Goal: Check status: Check status

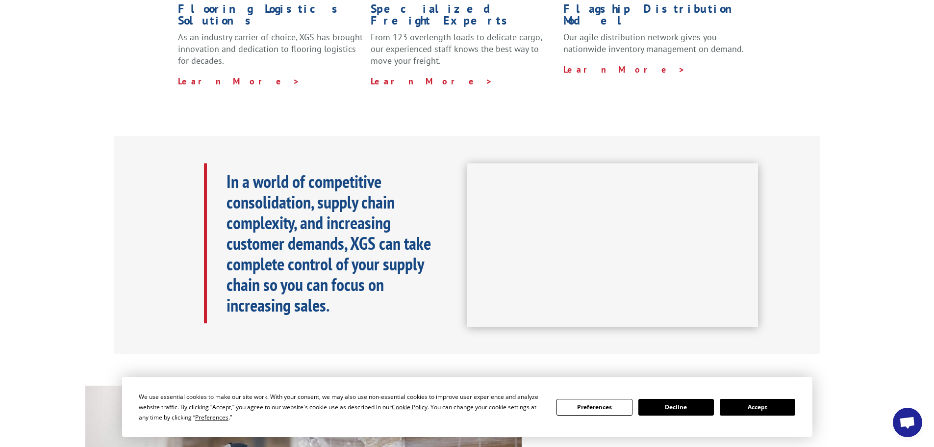
scroll to position [441, 0]
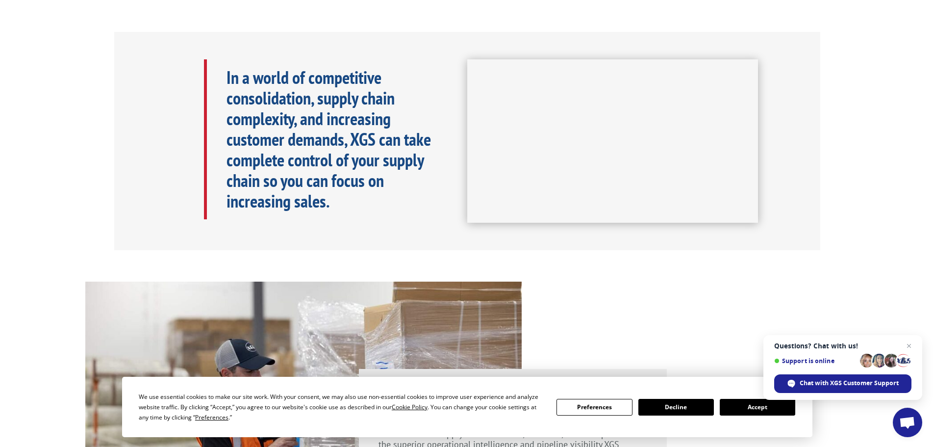
click at [748, 412] on button "Accept" at bounding box center [758, 407] width 76 height 17
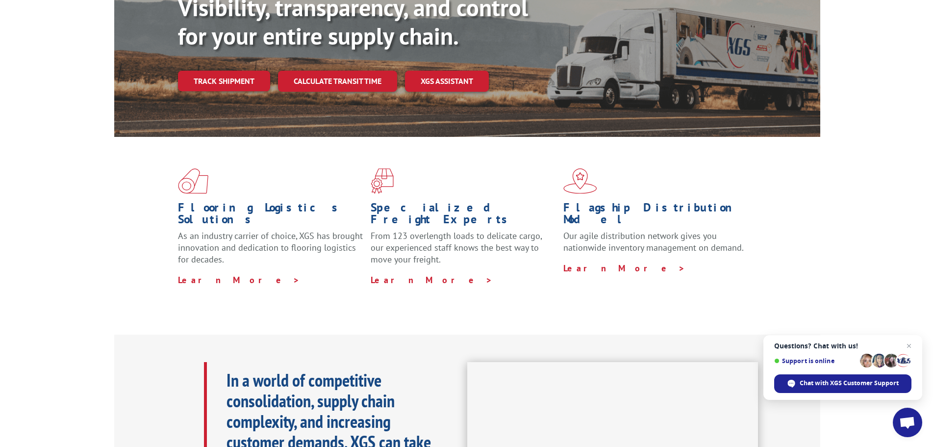
scroll to position [0, 0]
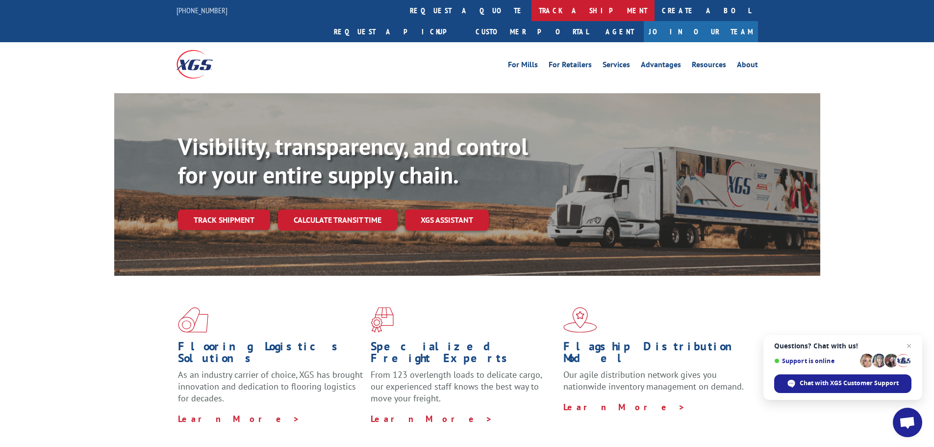
click at [532, 9] on link "track a shipment" at bounding box center [593, 10] width 123 height 21
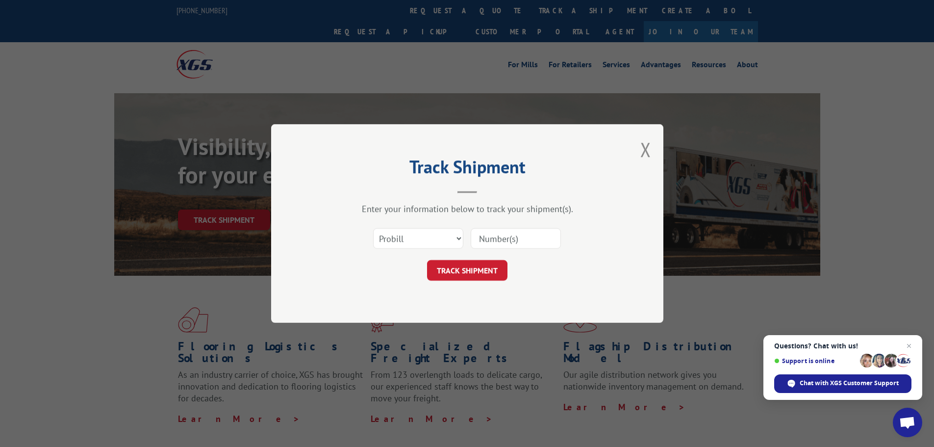
click at [482, 237] on input at bounding box center [516, 238] width 90 height 21
paste input "018671250925"
type input "018671250925"
click at [484, 270] on button "TRACK SHIPMENT" at bounding box center [467, 270] width 80 height 21
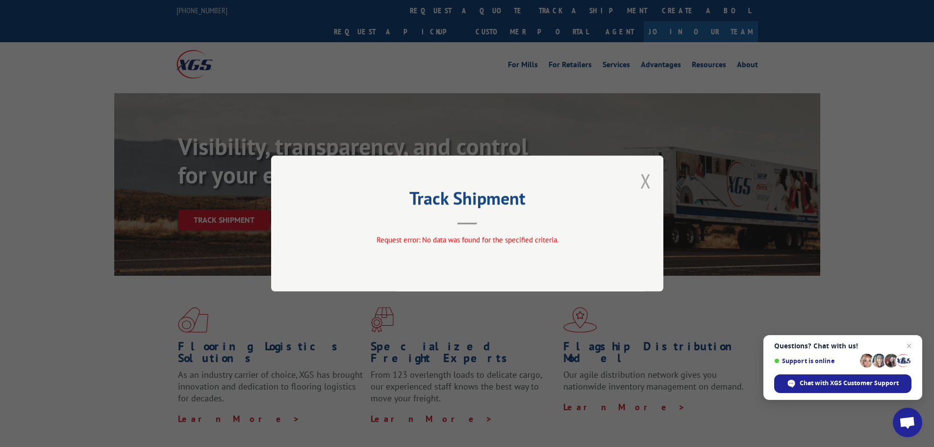
click at [649, 182] on button "Close modal" at bounding box center [646, 181] width 11 height 26
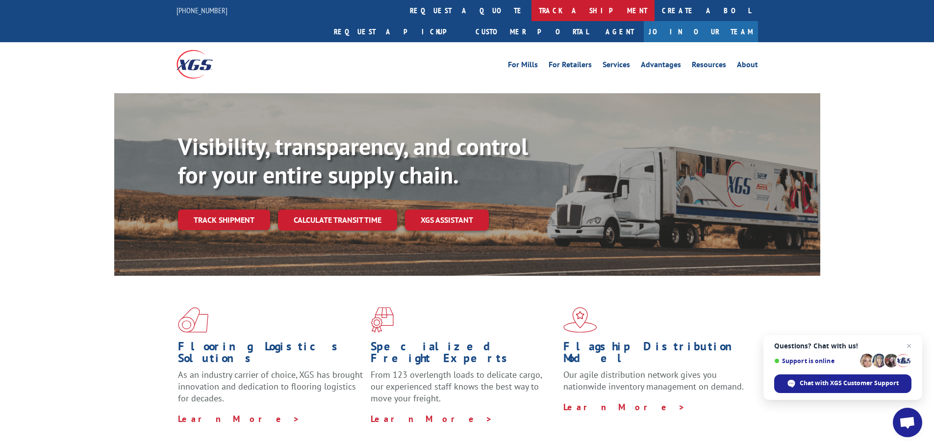
click at [532, 11] on link "track a shipment" at bounding box center [593, 10] width 123 height 21
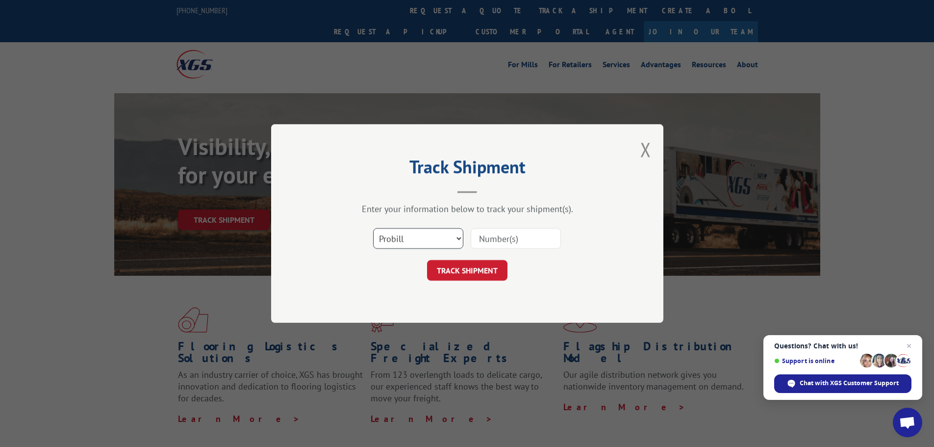
click at [436, 236] on select "Select category... Probill BOL PO" at bounding box center [418, 238] width 90 height 21
select select "bol"
click at [373, 228] on select "Select category... Probill BOL PO" at bounding box center [418, 238] width 90 height 21
click at [509, 237] on input at bounding box center [516, 238] width 90 height 21
paste input "018671250925"
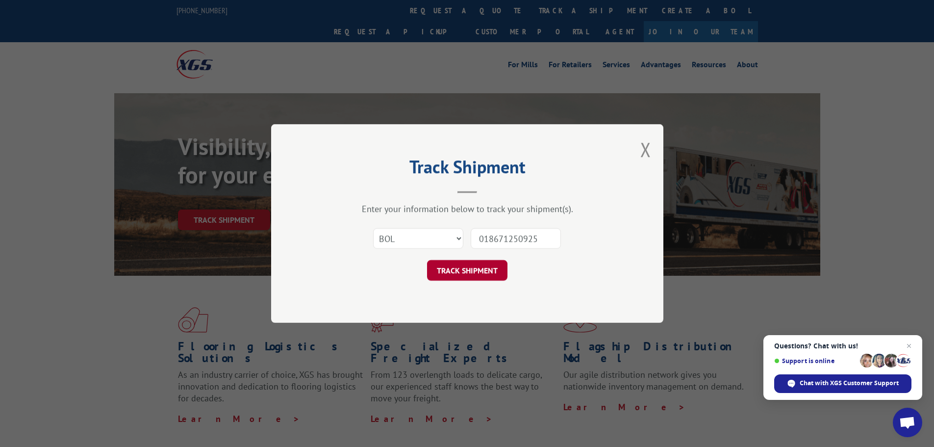
type input "018671250925"
click at [487, 269] on button "TRACK SHIPMENT" at bounding box center [467, 270] width 80 height 21
